Goal: Use online tool/utility

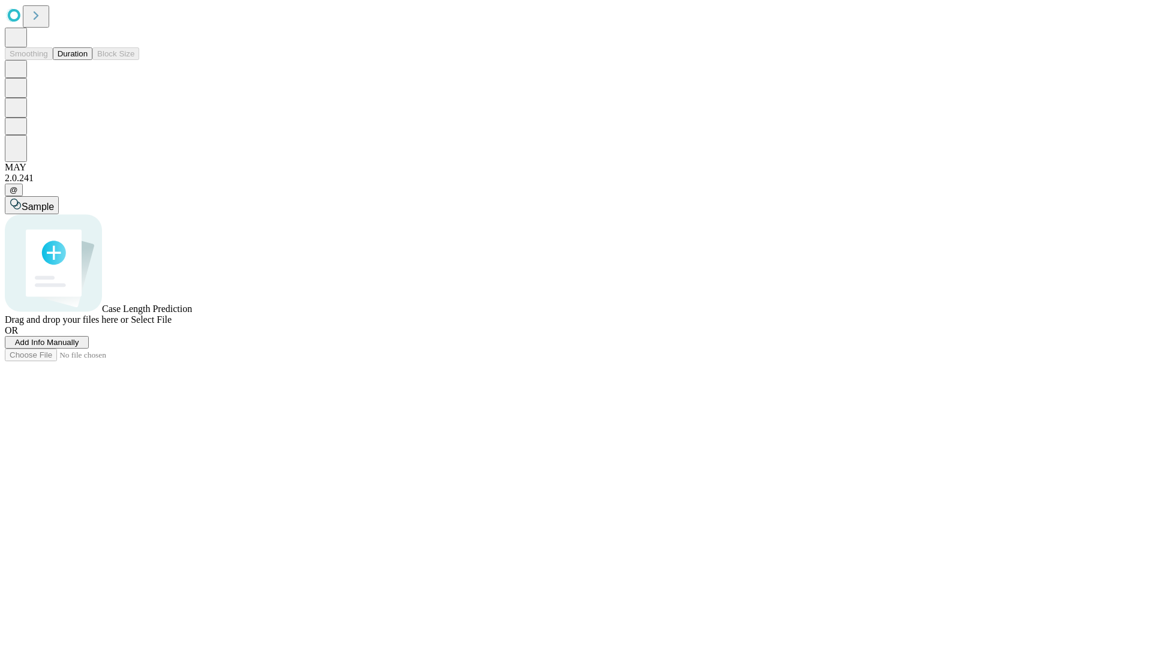
click at [88, 60] on button "Duration" at bounding box center [73, 53] width 40 height 13
click at [54, 202] on span "Sample" at bounding box center [38, 207] width 32 height 10
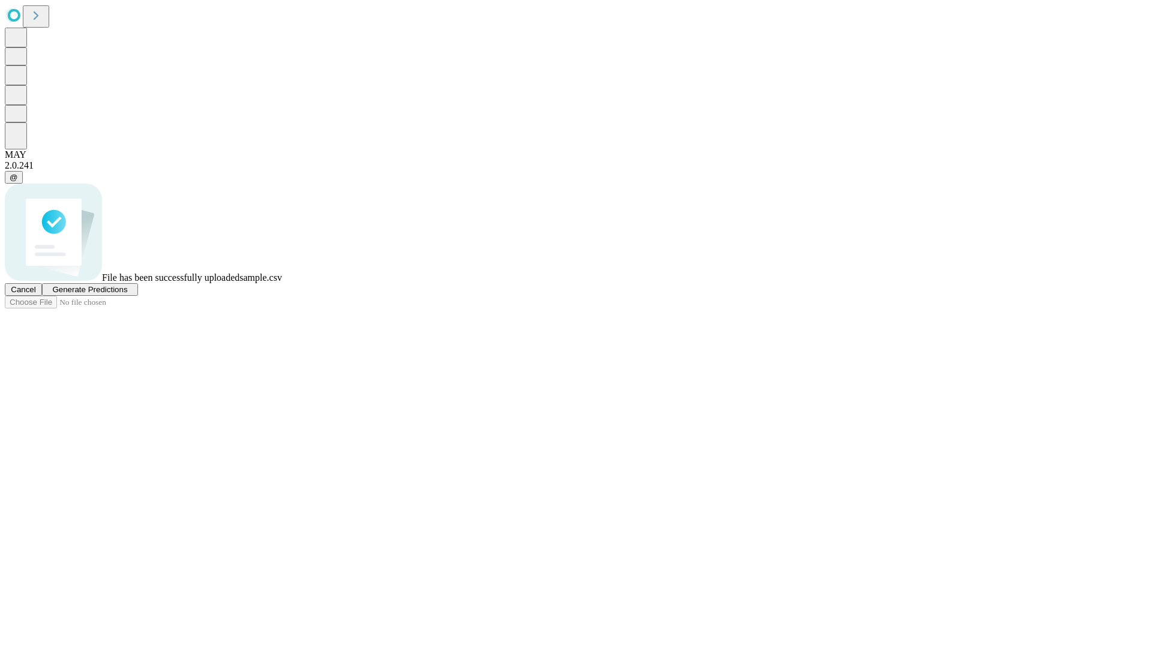
click at [127, 294] on span "Generate Predictions" at bounding box center [89, 289] width 75 height 9
